Goal: Browse casually

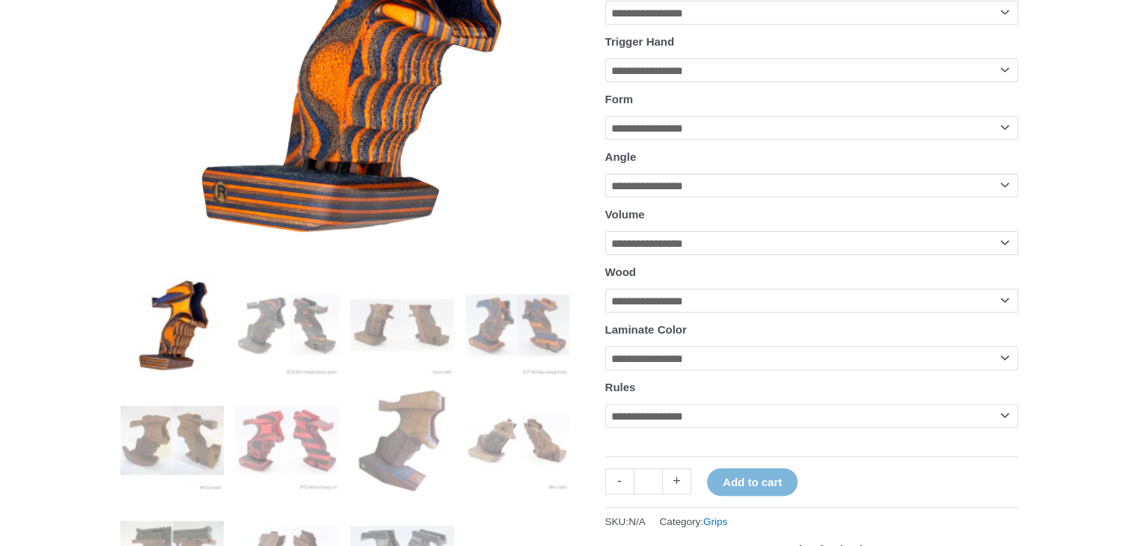
scroll to position [389, 0]
click at [294, 346] on img at bounding box center [287, 325] width 104 height 104
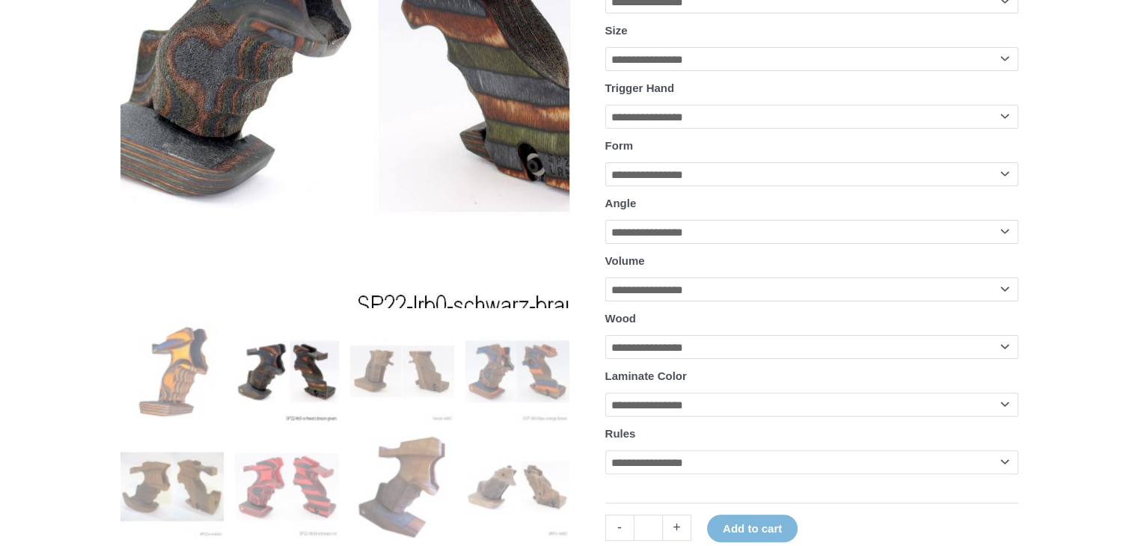
scroll to position [344, 0]
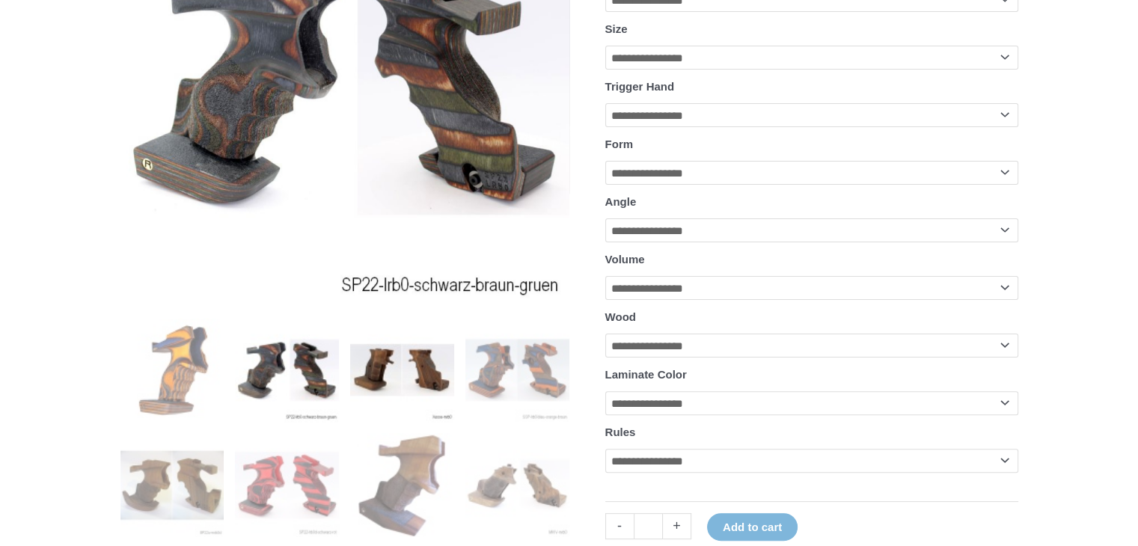
click at [386, 384] on img at bounding box center [402, 370] width 104 height 104
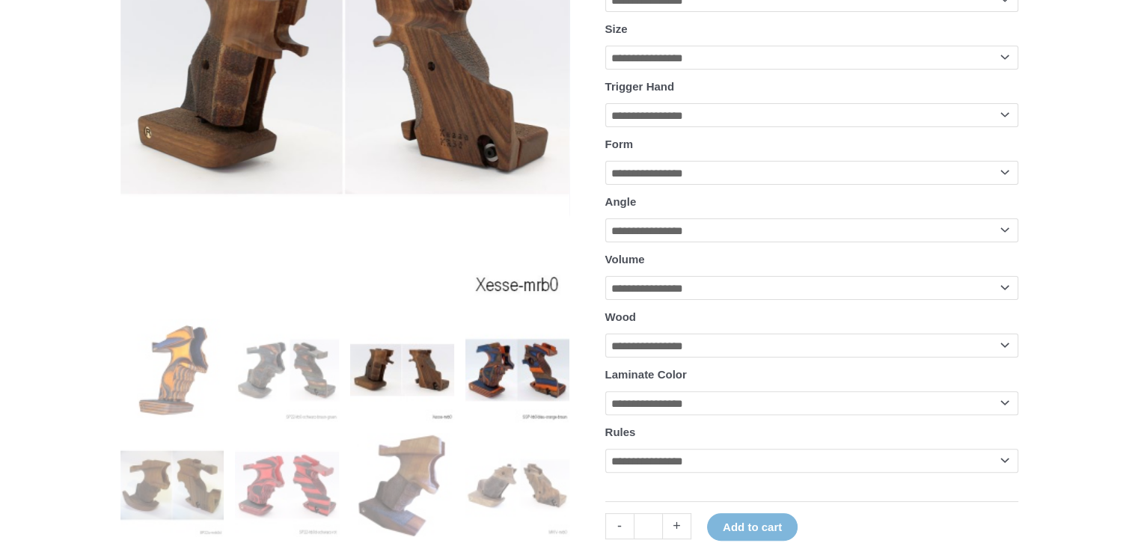
click at [500, 390] on img at bounding box center [517, 370] width 104 height 104
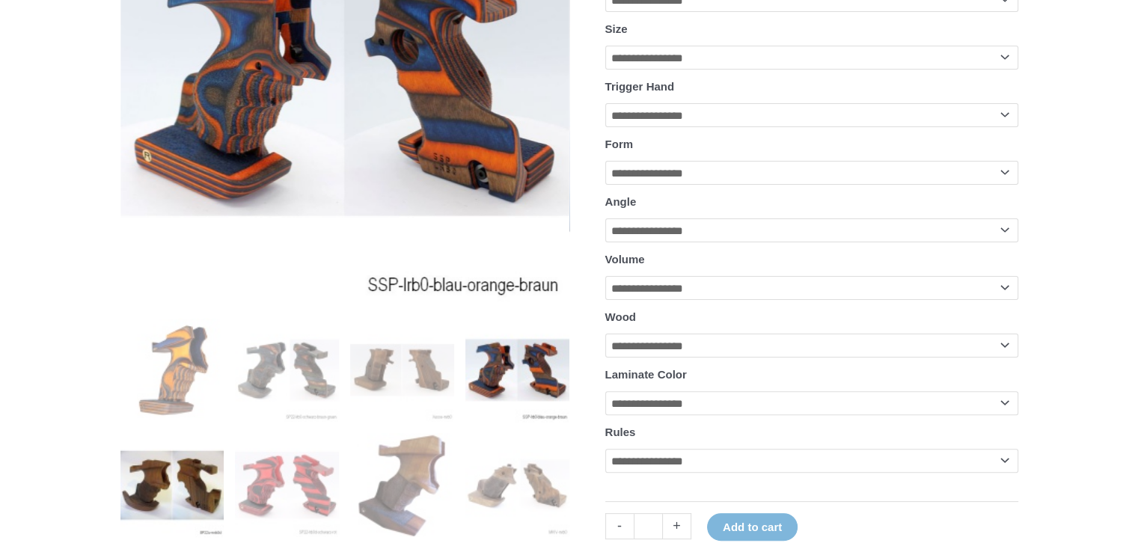
click at [183, 481] on img at bounding box center [172, 485] width 104 height 104
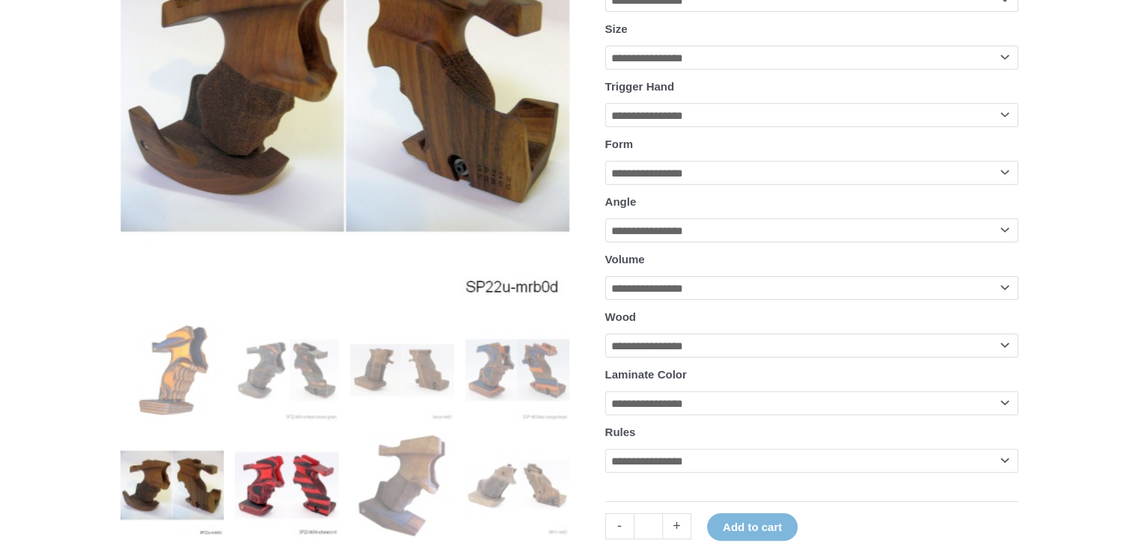
click at [285, 505] on img at bounding box center [287, 485] width 104 height 104
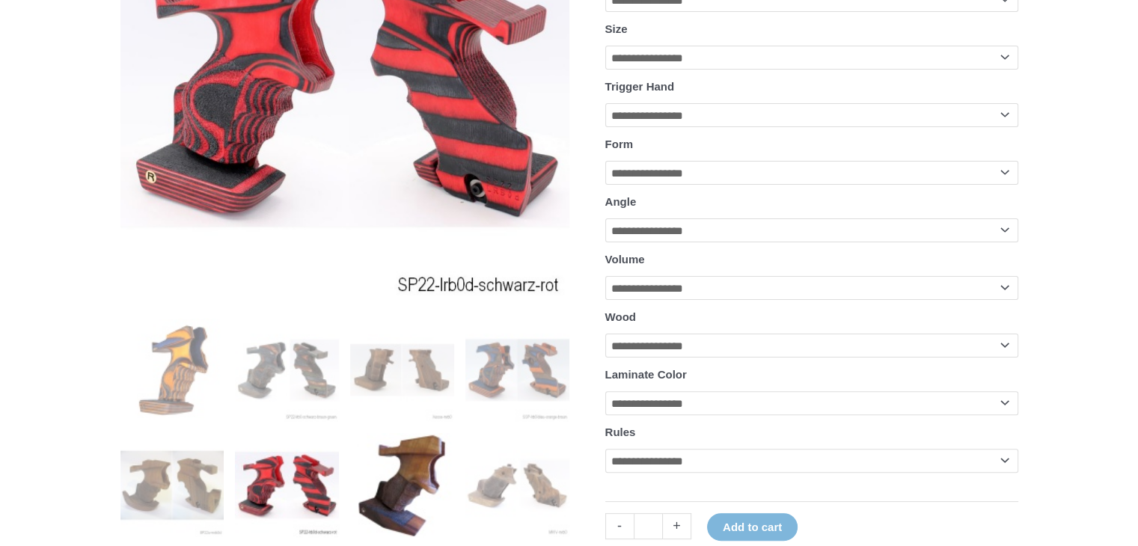
click at [413, 497] on img at bounding box center [402, 485] width 104 height 104
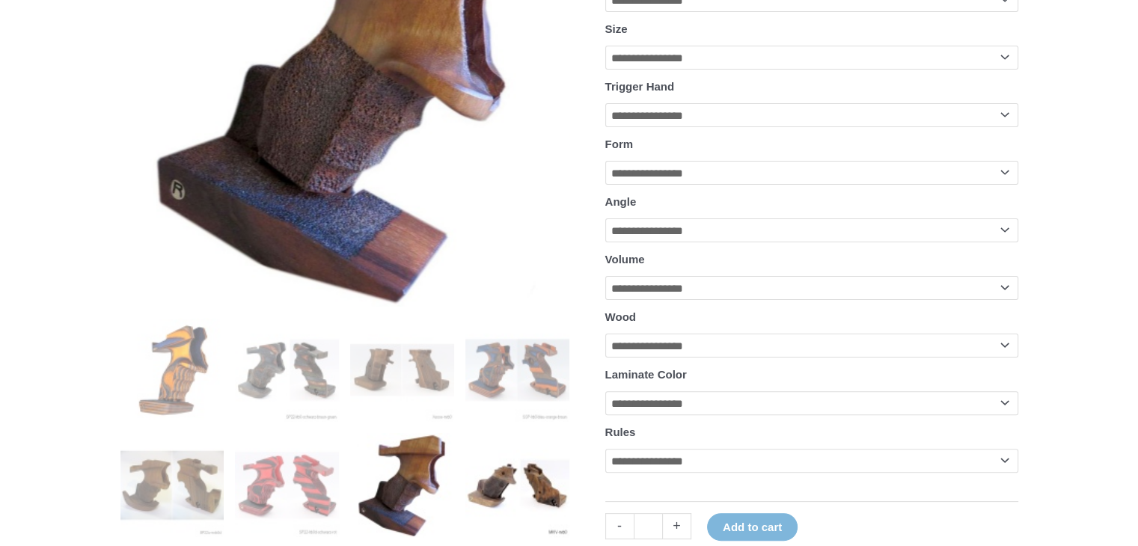
click at [503, 495] on img at bounding box center [517, 485] width 104 height 104
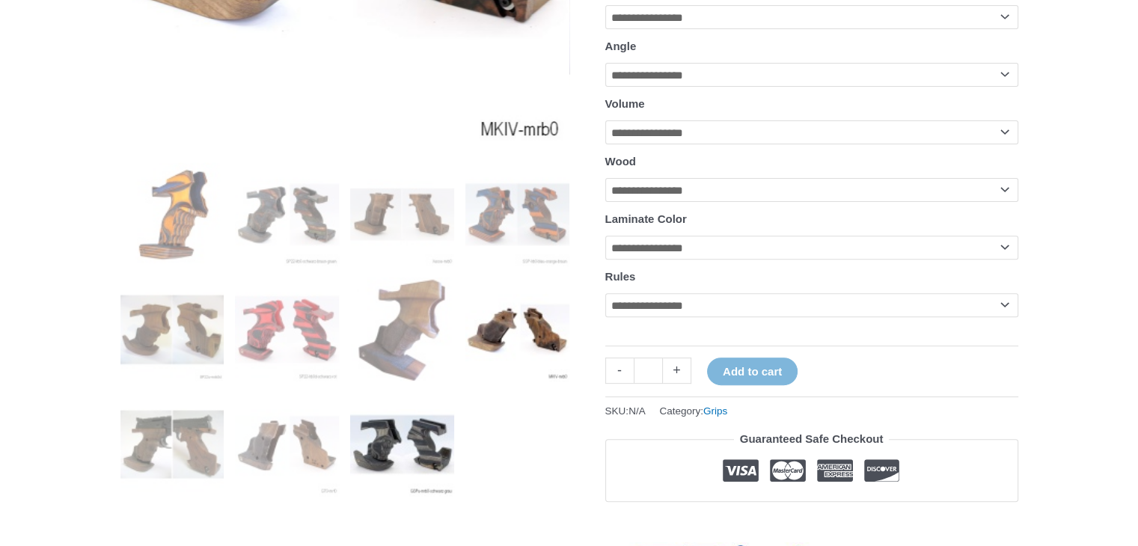
click at [416, 477] on img at bounding box center [402, 445] width 104 height 104
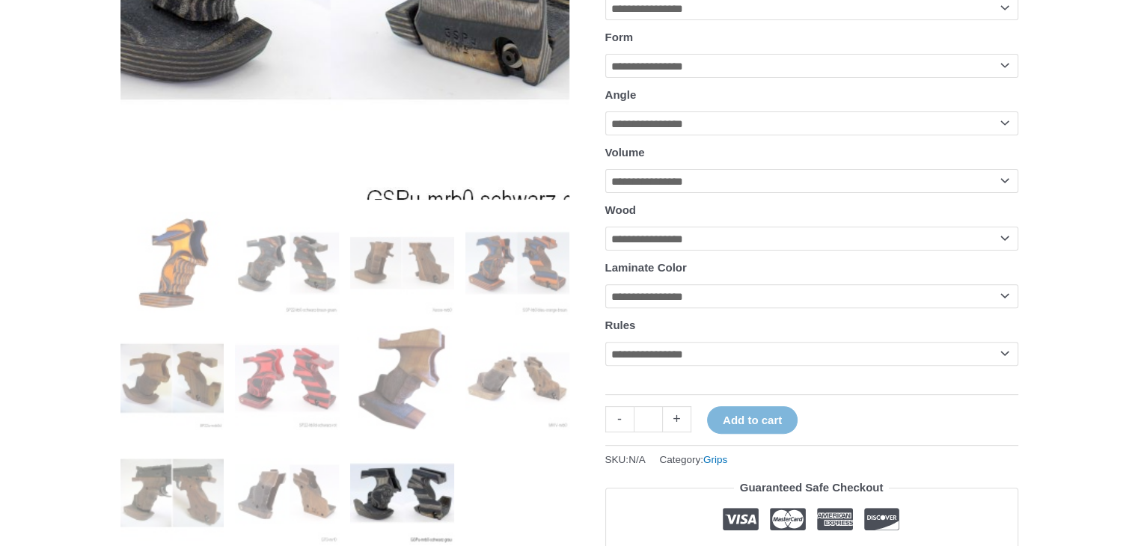
scroll to position [452, 0]
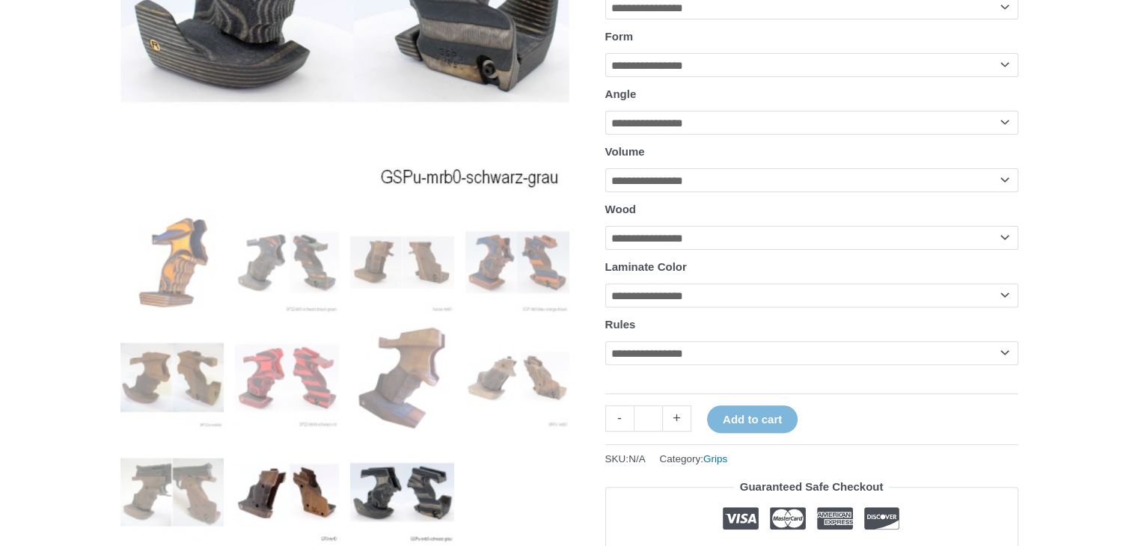
click at [326, 480] on img at bounding box center [287, 493] width 104 height 104
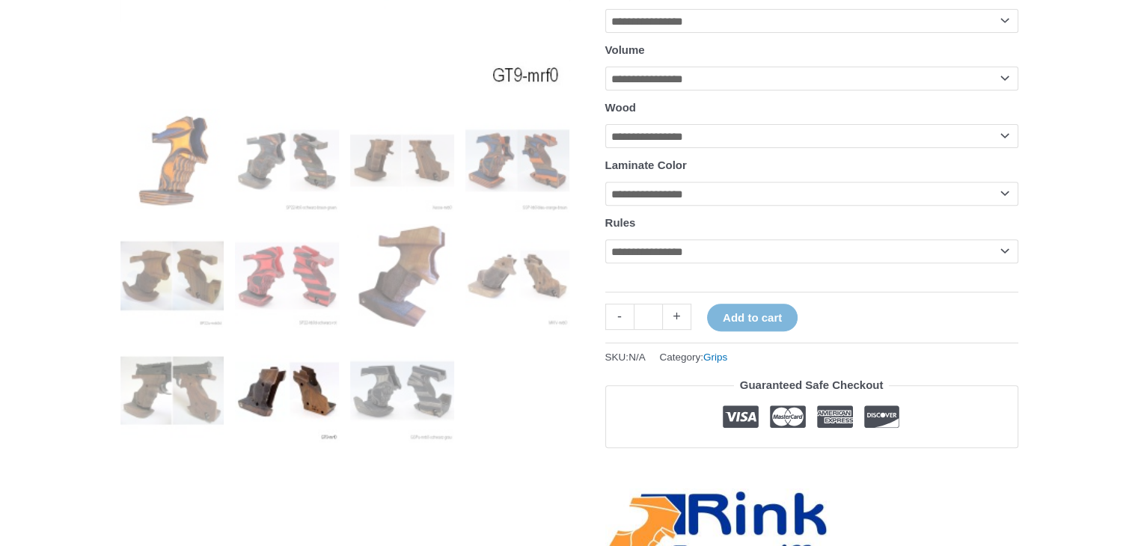
scroll to position [599, 0]
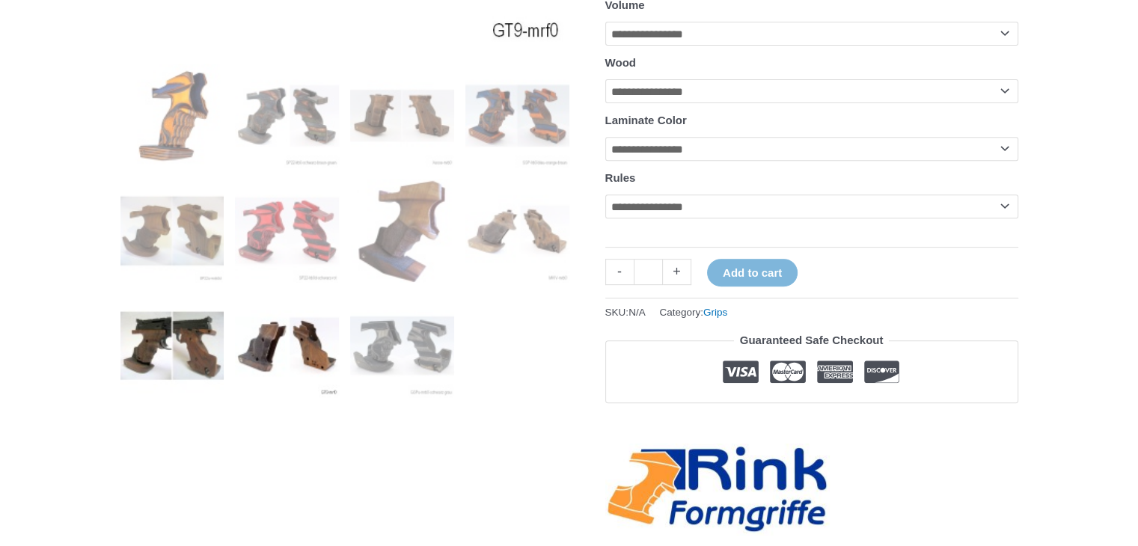
click at [159, 372] on img at bounding box center [172, 346] width 104 height 104
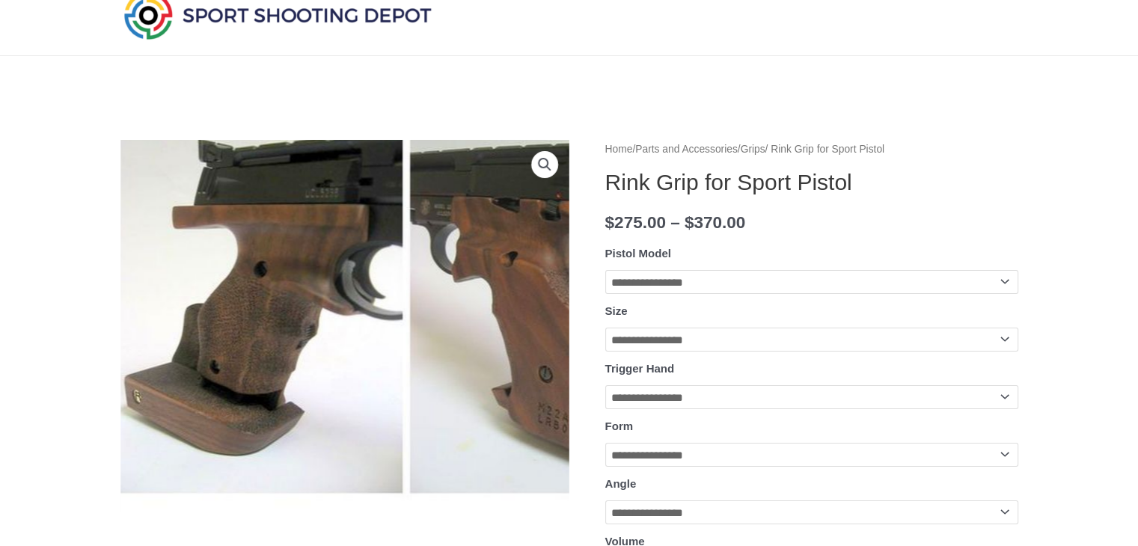
scroll to position [33, 0]
